Goal: Use online tool/utility: Use online tool/utility

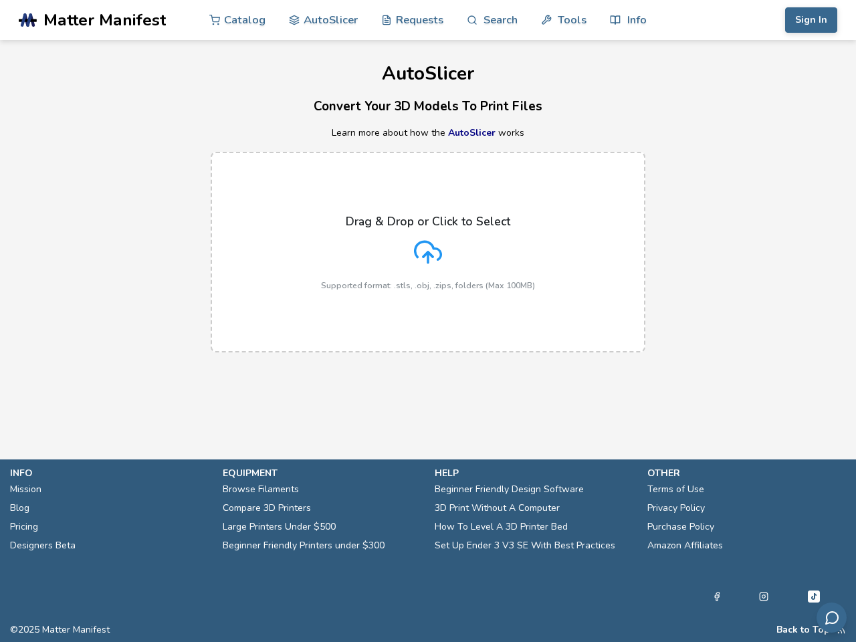
click at [492, 20] on link "Search" at bounding box center [492, 20] width 51 height 40
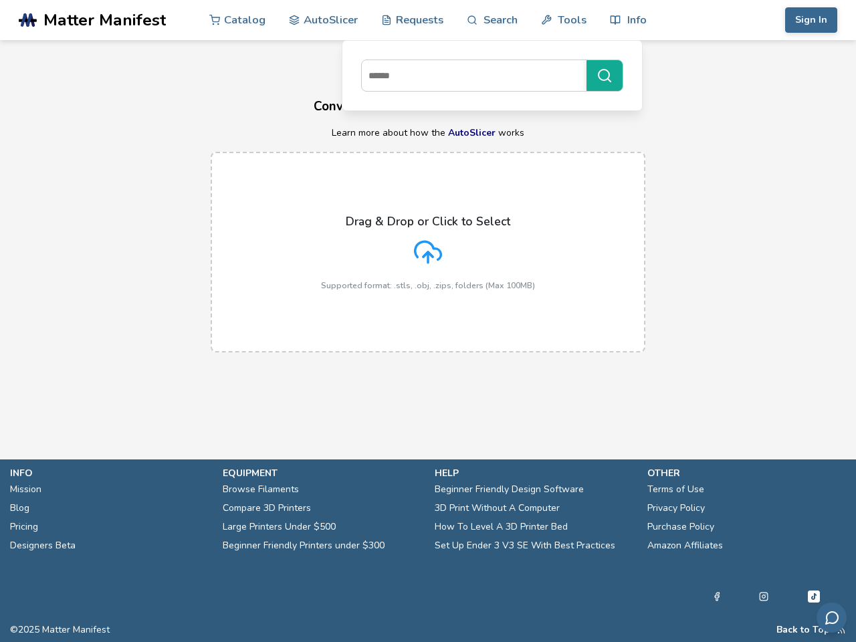
click at [564, 20] on link "Tools" at bounding box center [563, 20] width 45 height 40
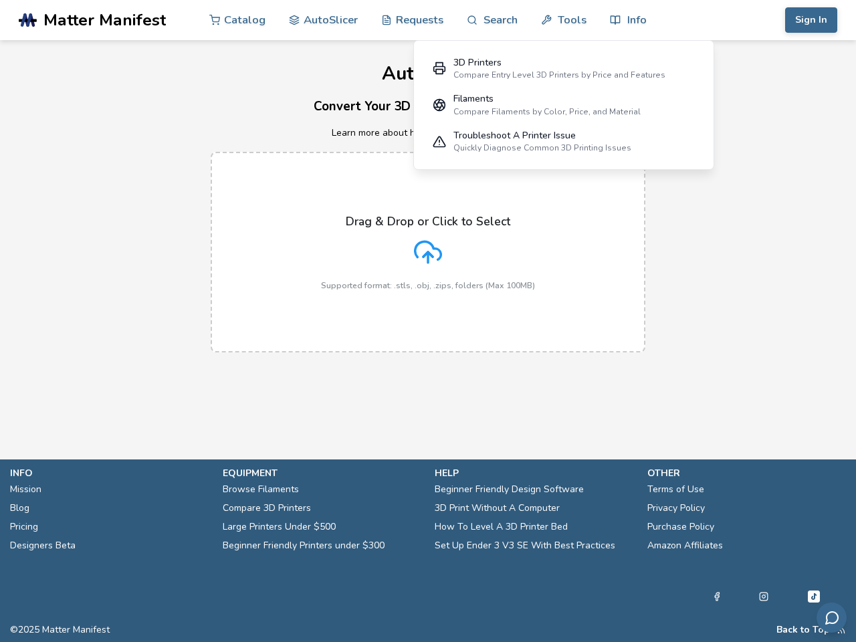
click at [628, 20] on link "Info" at bounding box center [628, 20] width 36 height 40
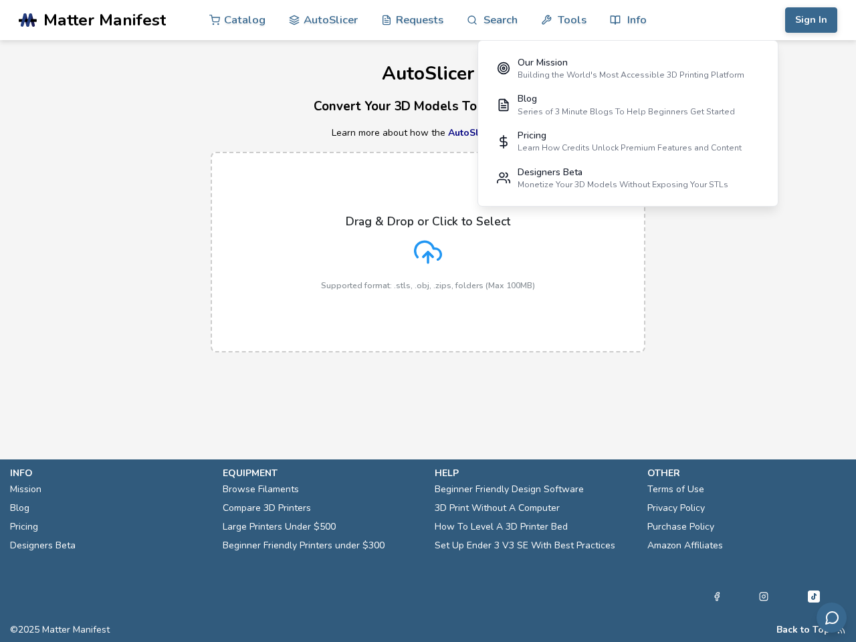
click at [811, 20] on button "Sign In" at bounding box center [811, 19] width 52 height 25
click at [803, 630] on button "Back to Top" at bounding box center [804, 630] width 54 height 11
click at [832, 617] on icon "Send feedback via email" at bounding box center [832, 618] width 16 height 16
